Goal: Navigation & Orientation: Find specific page/section

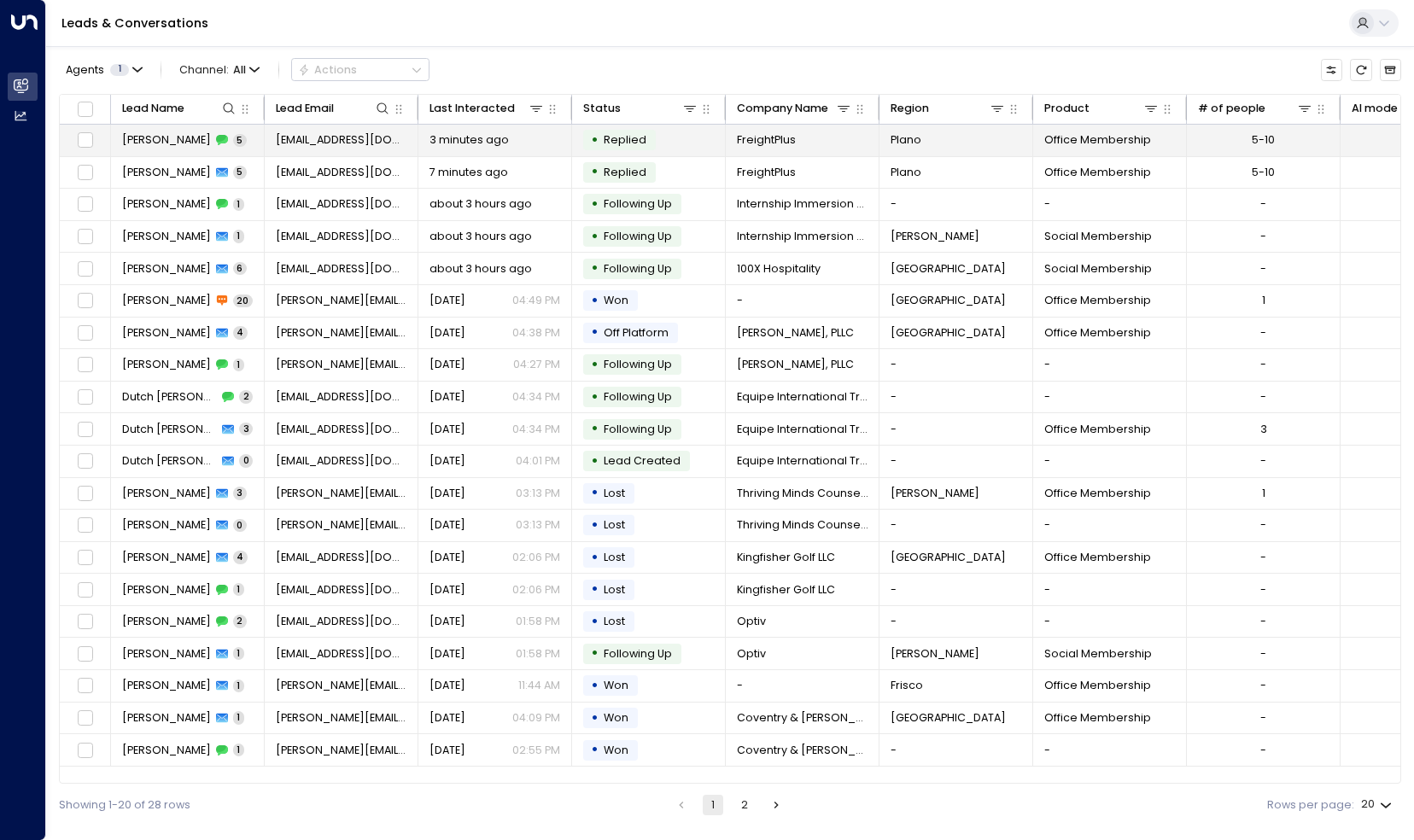
click at [163, 138] on span "[PERSON_NAME]" at bounding box center [167, 139] width 89 height 15
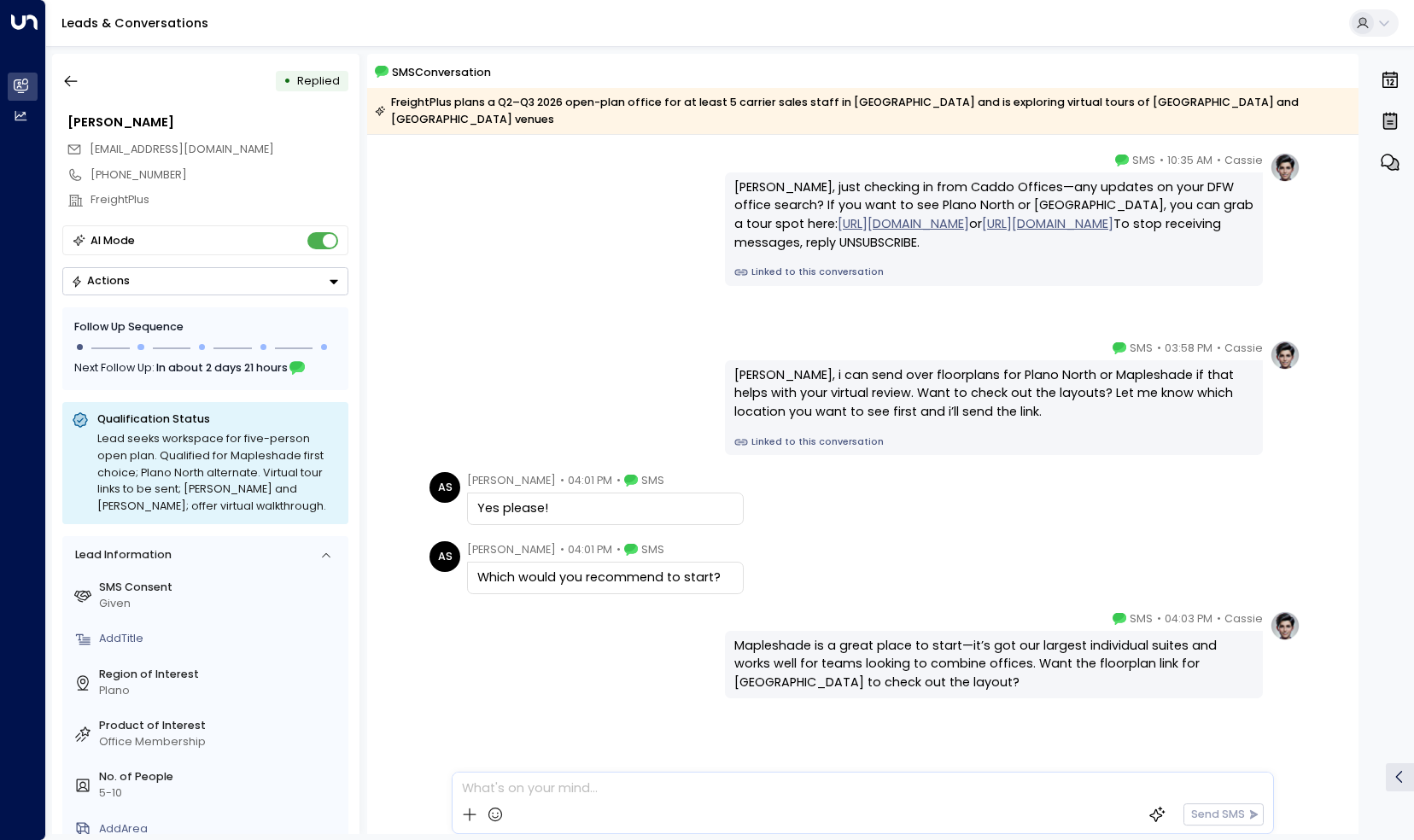
scroll to position [53, 0]
click at [82, 84] on button "button" at bounding box center [70, 81] width 30 height 30
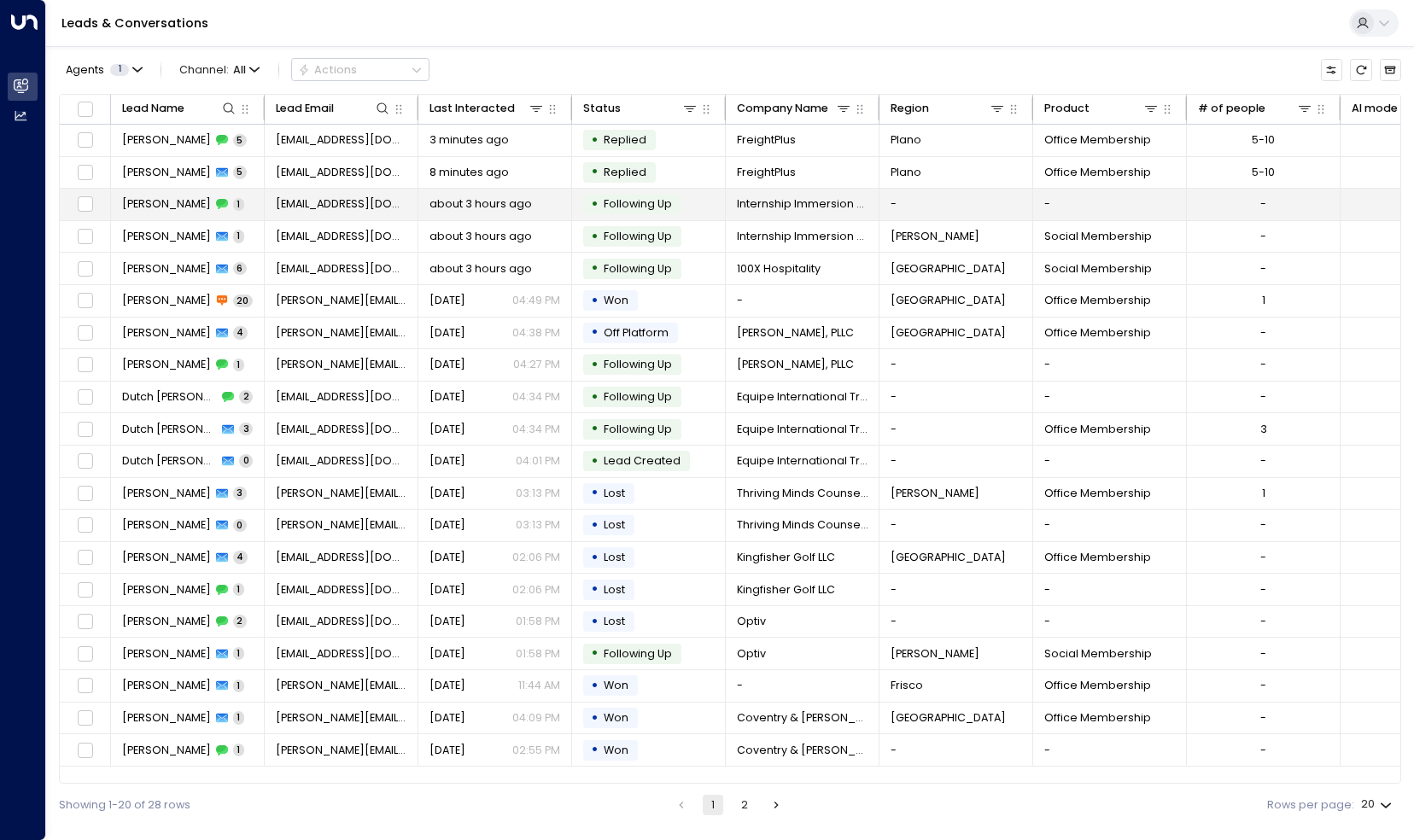
click at [155, 197] on span "[PERSON_NAME]" at bounding box center [167, 203] width 89 height 15
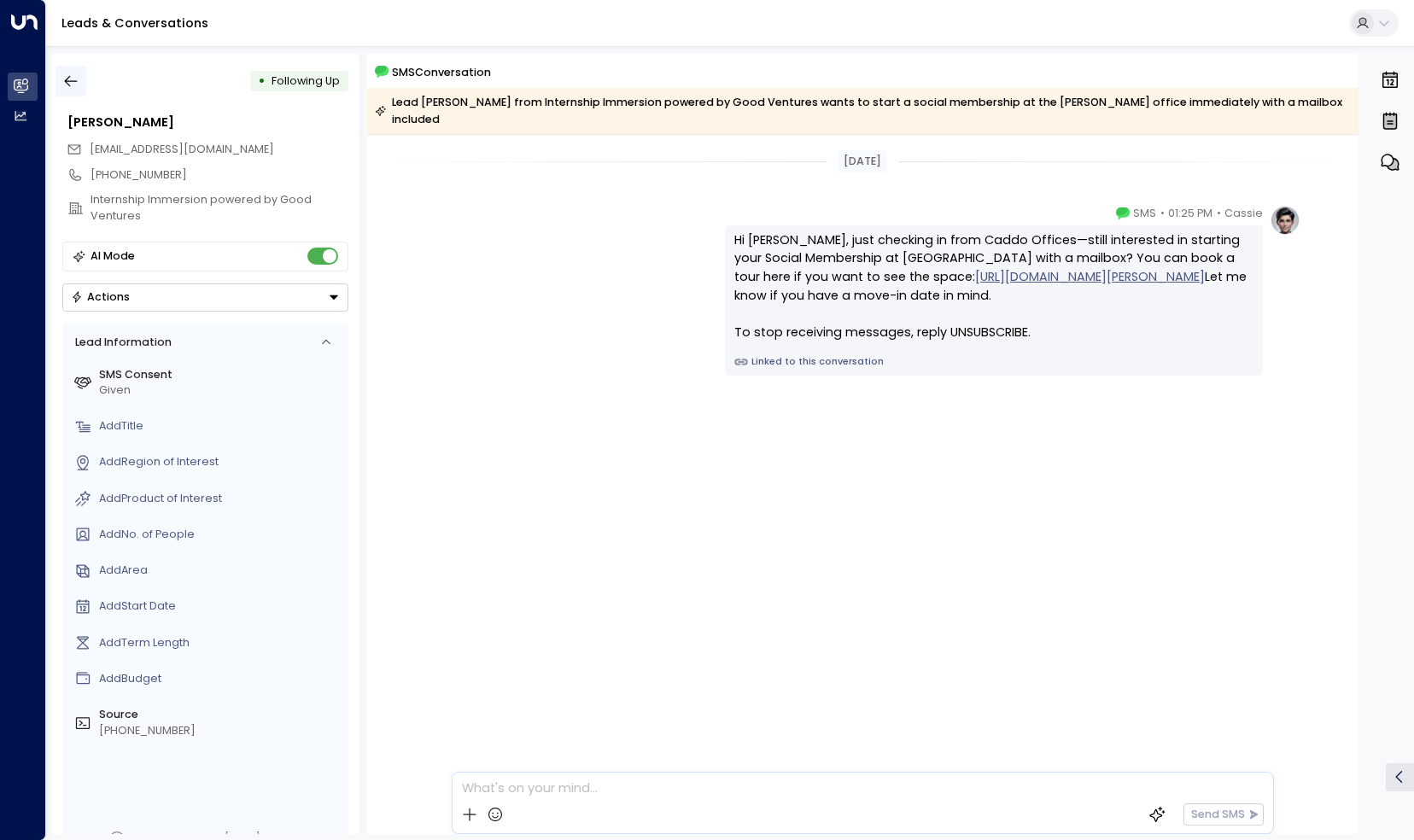
click at [69, 78] on icon "button" at bounding box center [71, 81] width 12 height 11
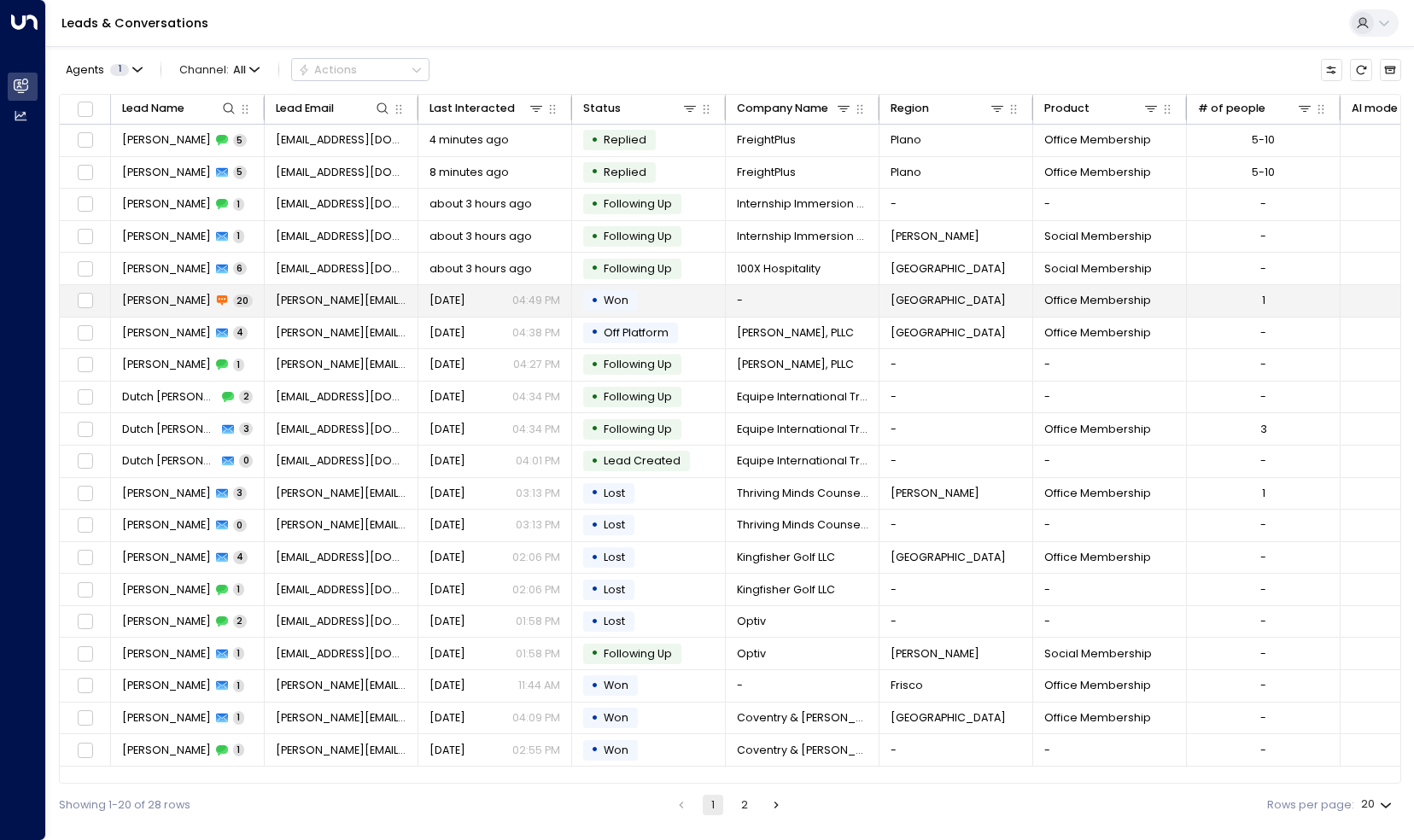
click at [162, 300] on span "[PERSON_NAME]" at bounding box center [167, 300] width 89 height 15
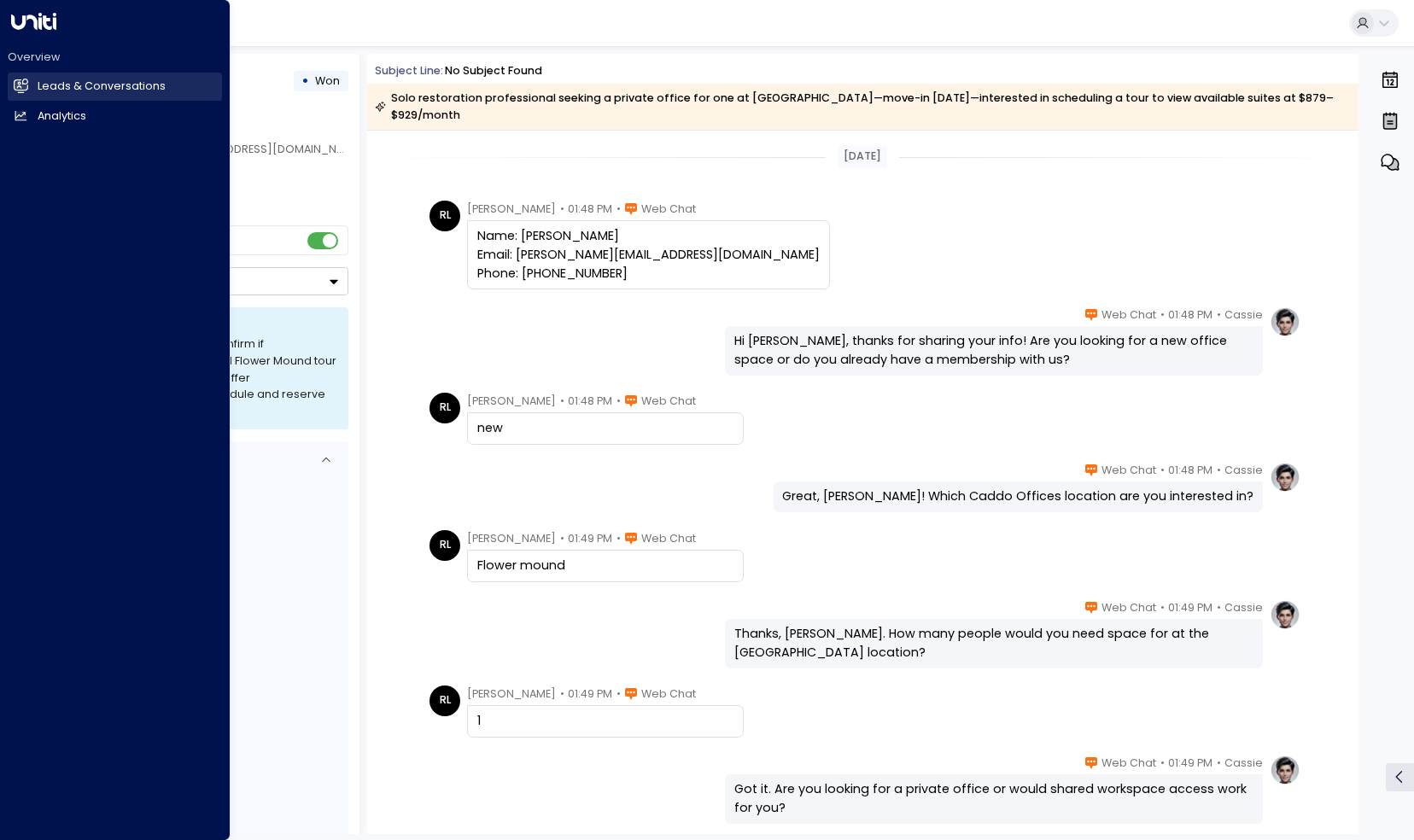
click at [43, 84] on h2 "Leads & Conversations" at bounding box center [102, 86] width 128 height 16
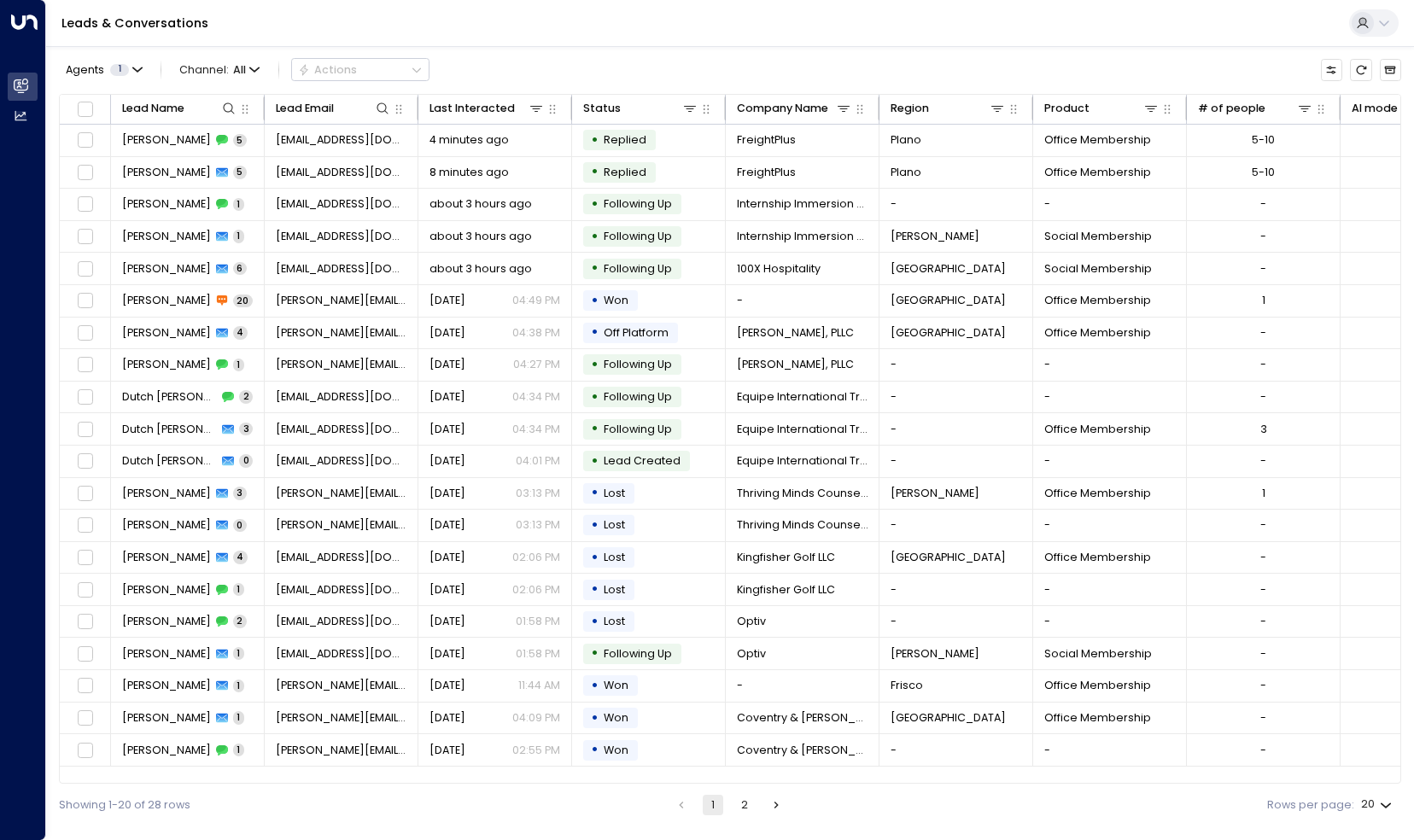
click at [734, 801] on li "2" at bounding box center [744, 804] width 22 height 21
click at [741, 804] on button "2" at bounding box center [744, 804] width 21 height 21
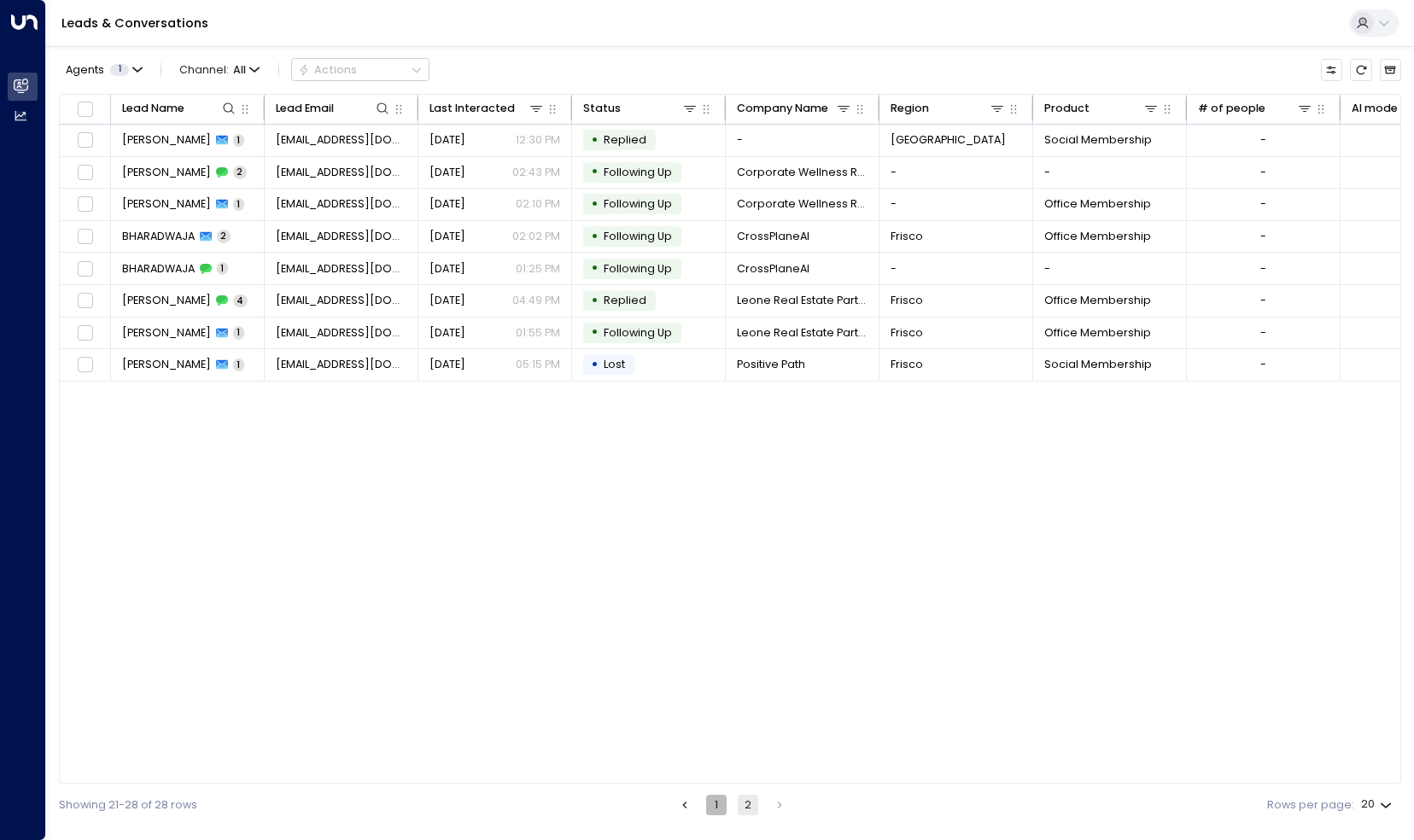
click at [712, 800] on button "1" at bounding box center [716, 804] width 21 height 21
